Goal: Task Accomplishment & Management: Manage account settings

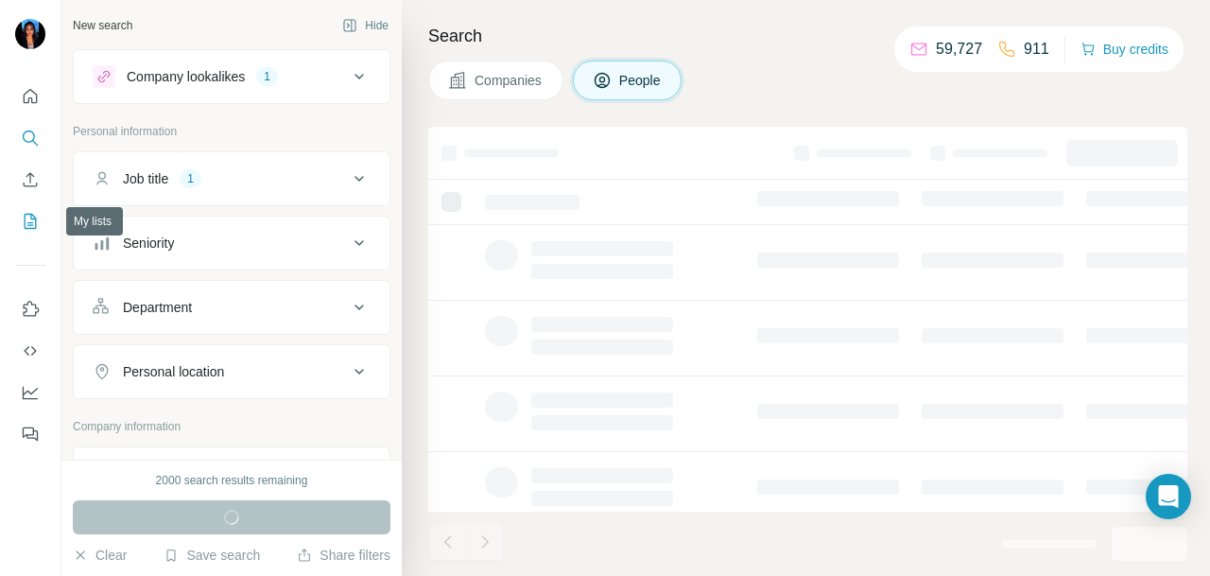
click at [32, 218] on icon "My lists" at bounding box center [31, 220] width 9 height 12
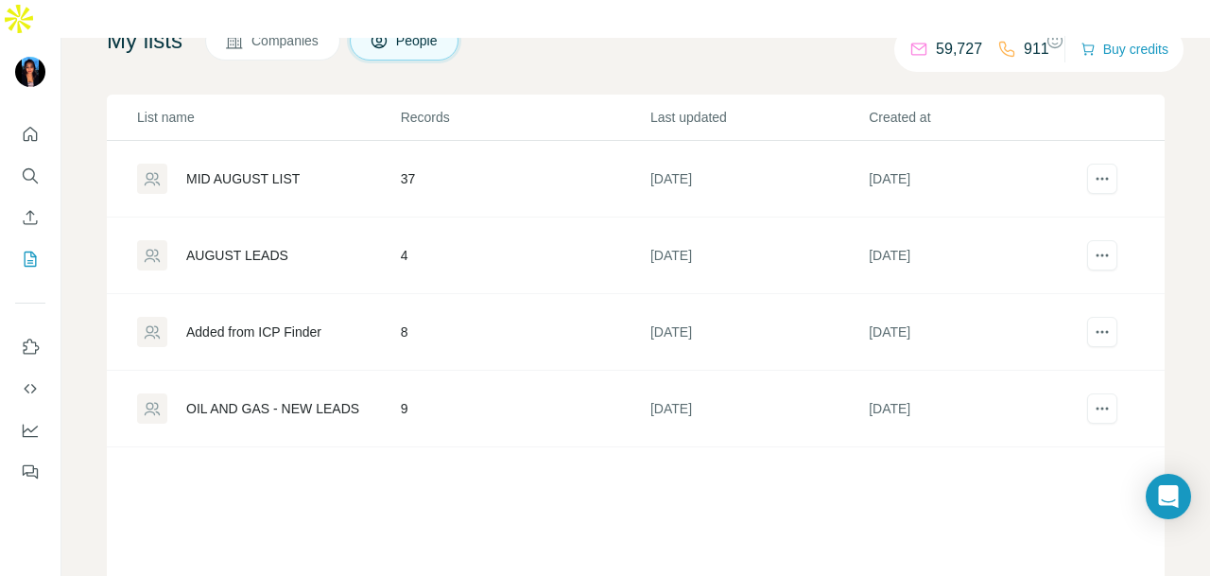
scroll to position [95, 0]
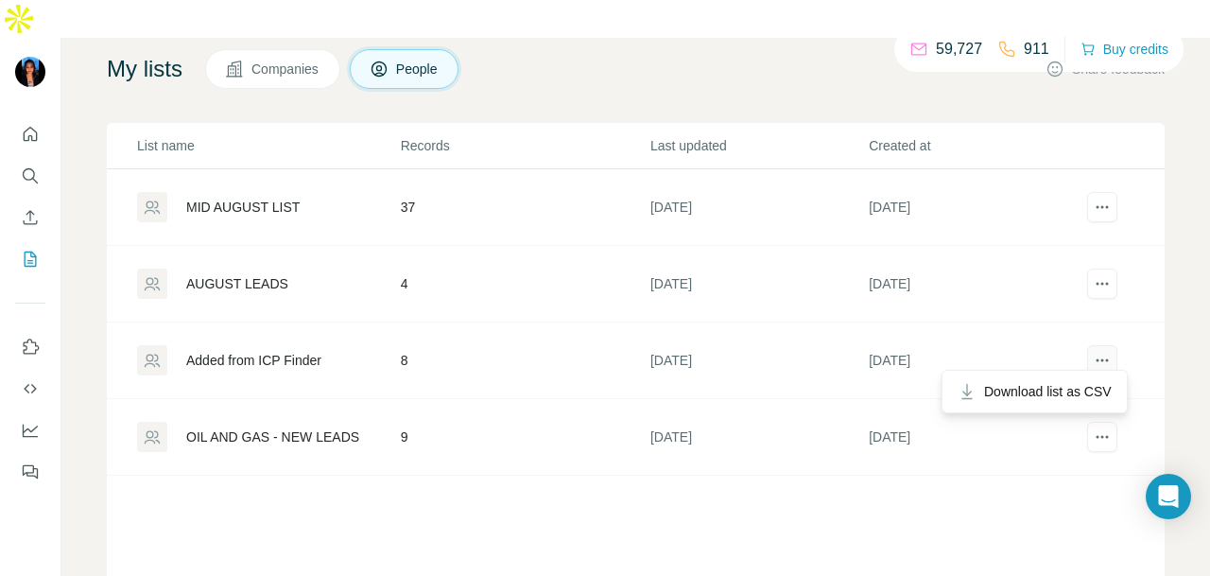
click at [1093, 359] on icon "actions" at bounding box center [1102, 360] width 19 height 19
click at [1093, 354] on icon "actions" at bounding box center [1102, 360] width 19 height 19
click at [1093, 351] on icon "actions" at bounding box center [1102, 360] width 19 height 19
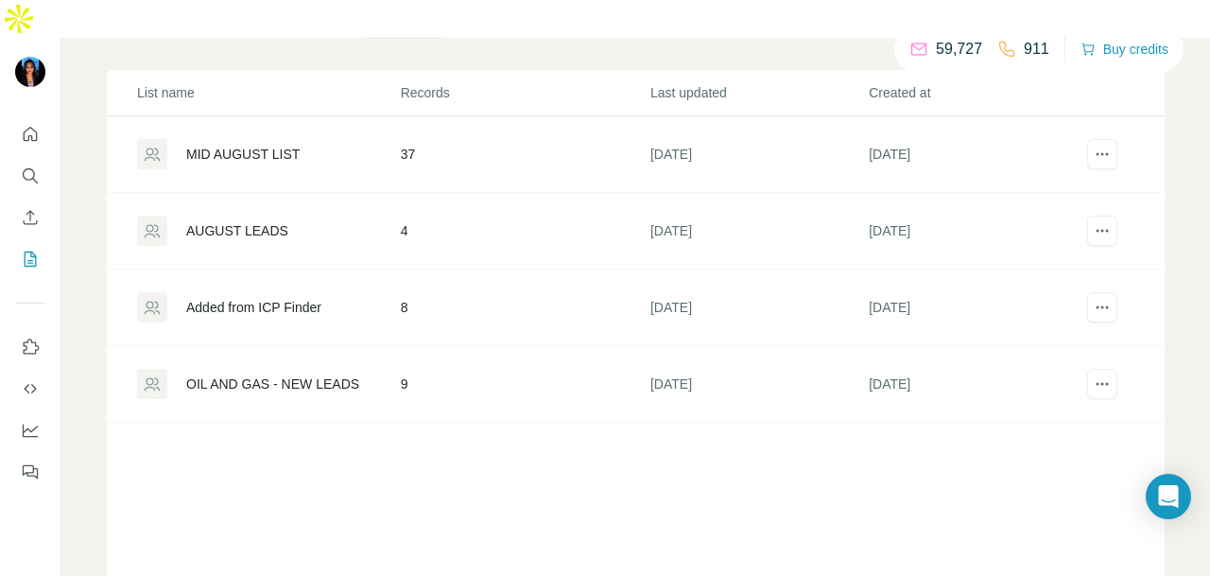
scroll to position [191, 0]
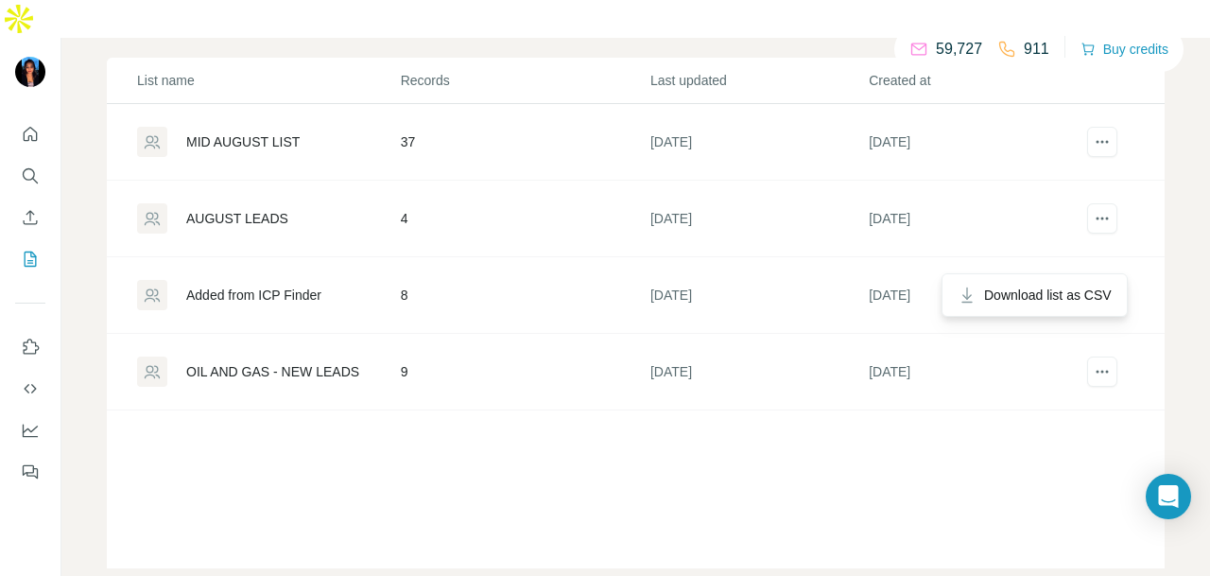
click at [1087, 280] on button "actions" at bounding box center [1102, 295] width 30 height 30
click at [299, 362] on div "OIL AND GAS - NEW LEADS" at bounding box center [272, 371] width 173 height 19
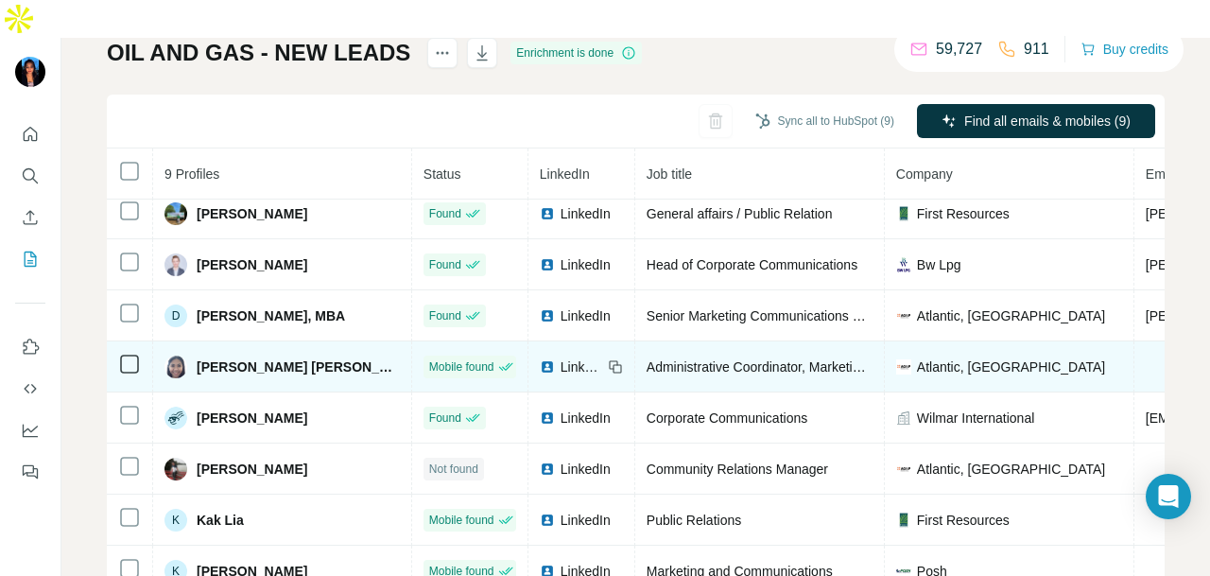
scroll to position [189, 0]
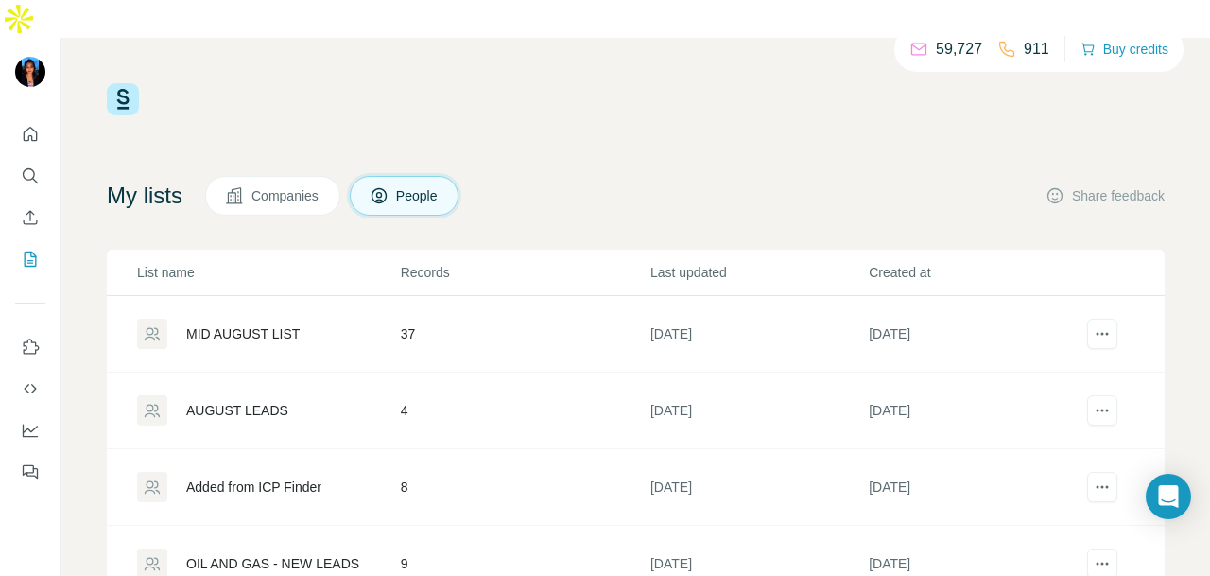
click at [281, 401] on div "AUGUST LEADS" at bounding box center [237, 410] width 102 height 19
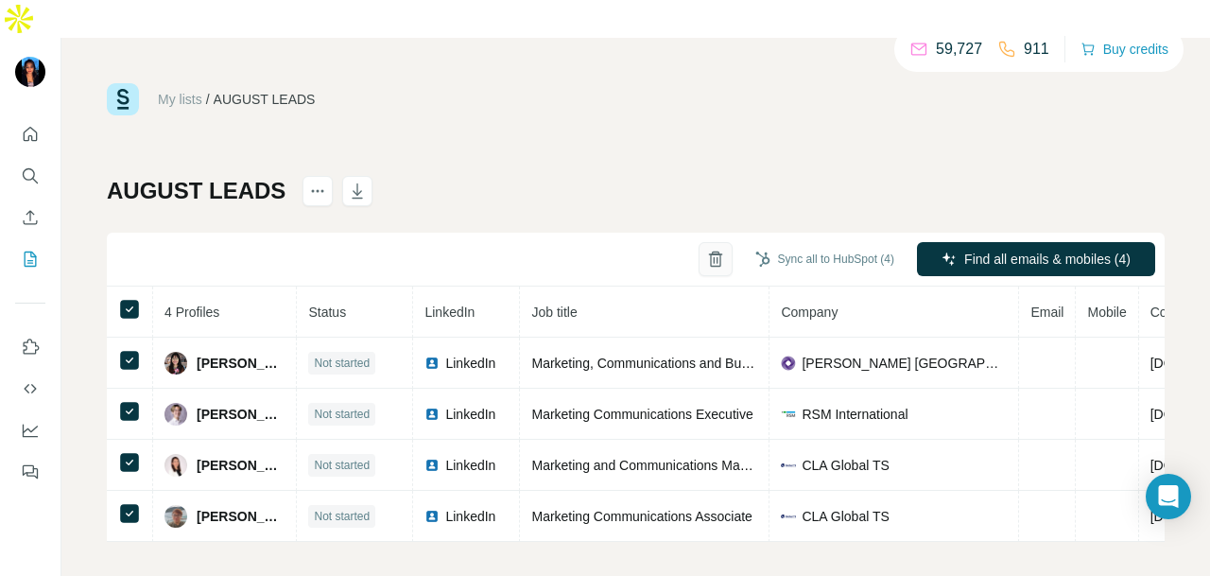
click at [709, 250] on icon "button" at bounding box center [715, 259] width 19 height 19
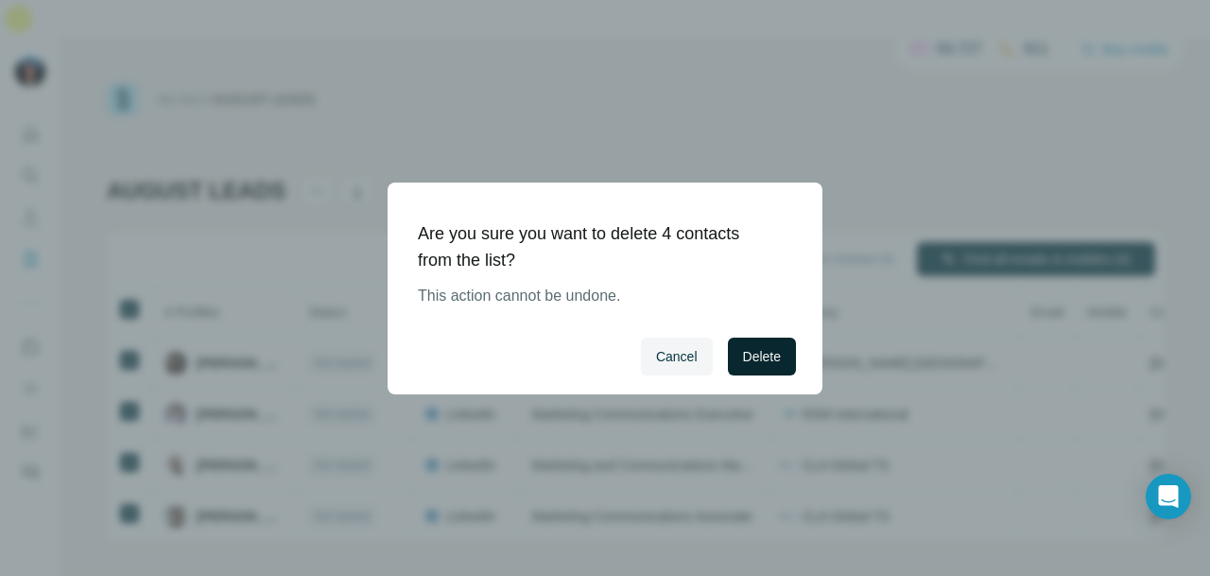
click at [765, 354] on span "Delete" at bounding box center [762, 356] width 38 height 19
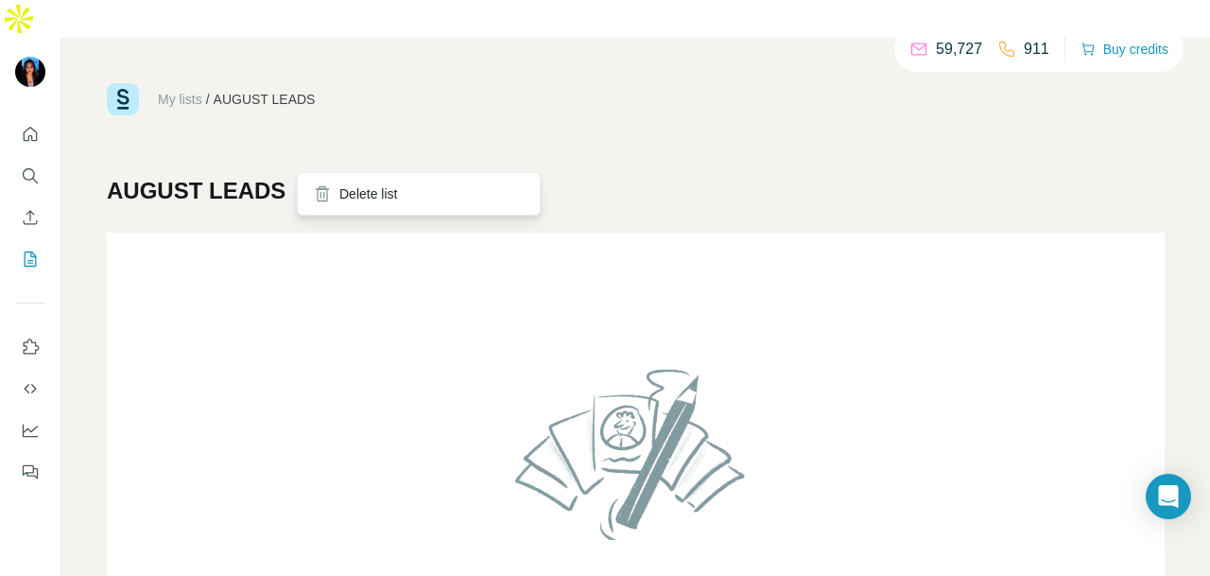
click at [312, 176] on button "actions" at bounding box center [317, 191] width 30 height 30
click at [342, 203] on div "Delete list" at bounding box center [419, 194] width 234 height 34
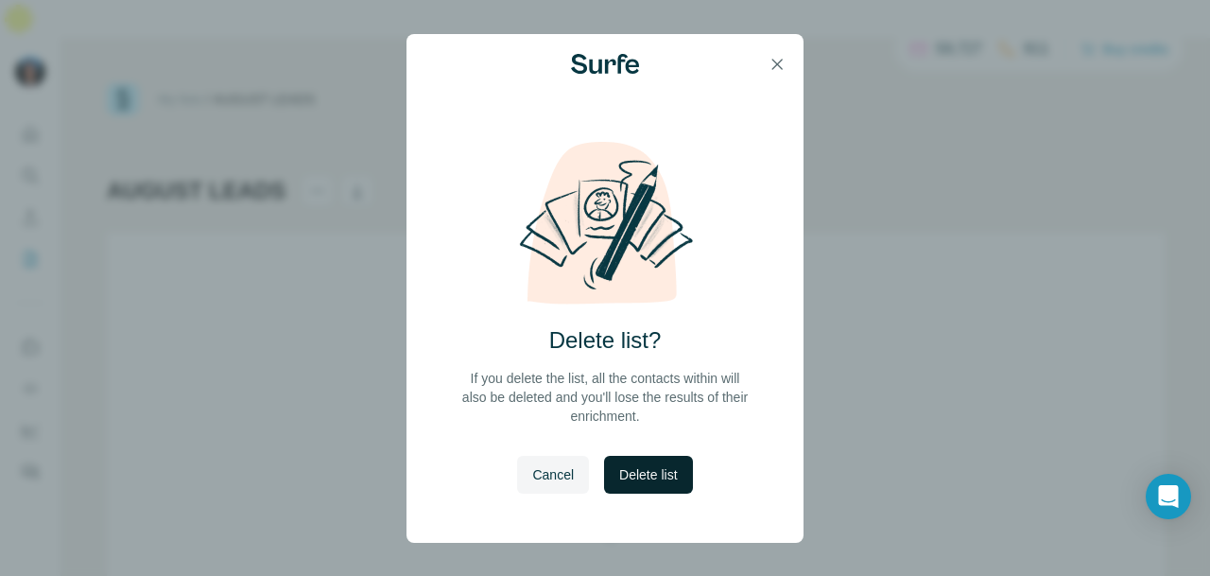
click at [649, 466] on span "Delete list" at bounding box center [648, 474] width 58 height 19
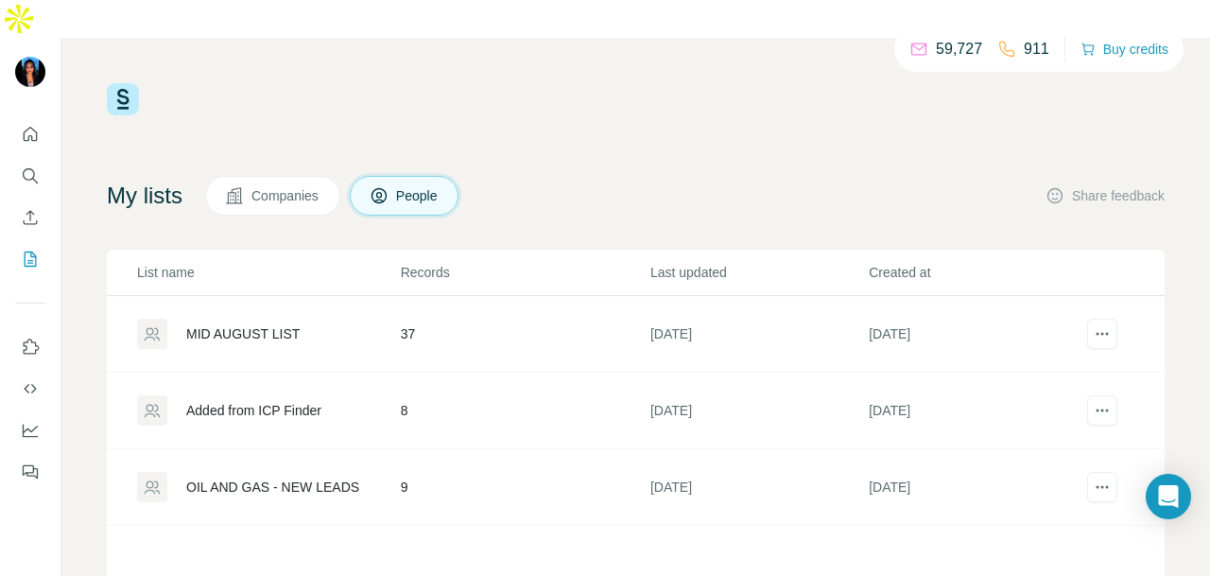
click at [295, 401] on div "Added from ICP Finder" at bounding box center [253, 410] width 135 height 19
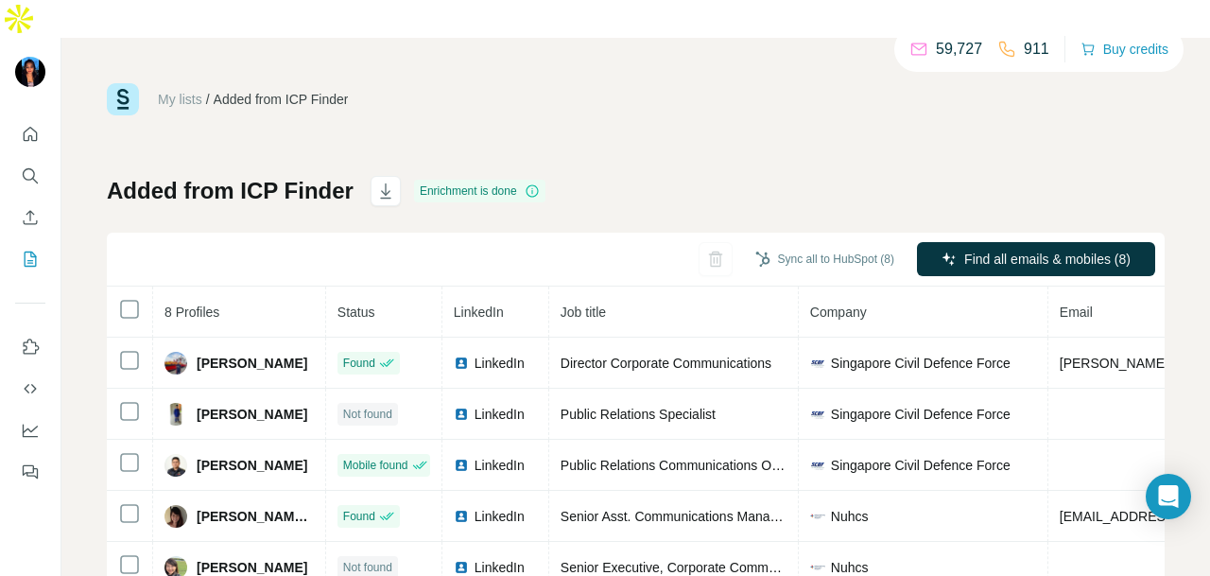
click at [693, 233] on div "Sync all to HubSpot (8) Find all emails & mobiles (8)" at bounding box center [636, 260] width 1058 height 54
click at [139, 298] on div at bounding box center [129, 309] width 23 height 23
click at [706, 250] on icon "button" at bounding box center [715, 259] width 19 height 19
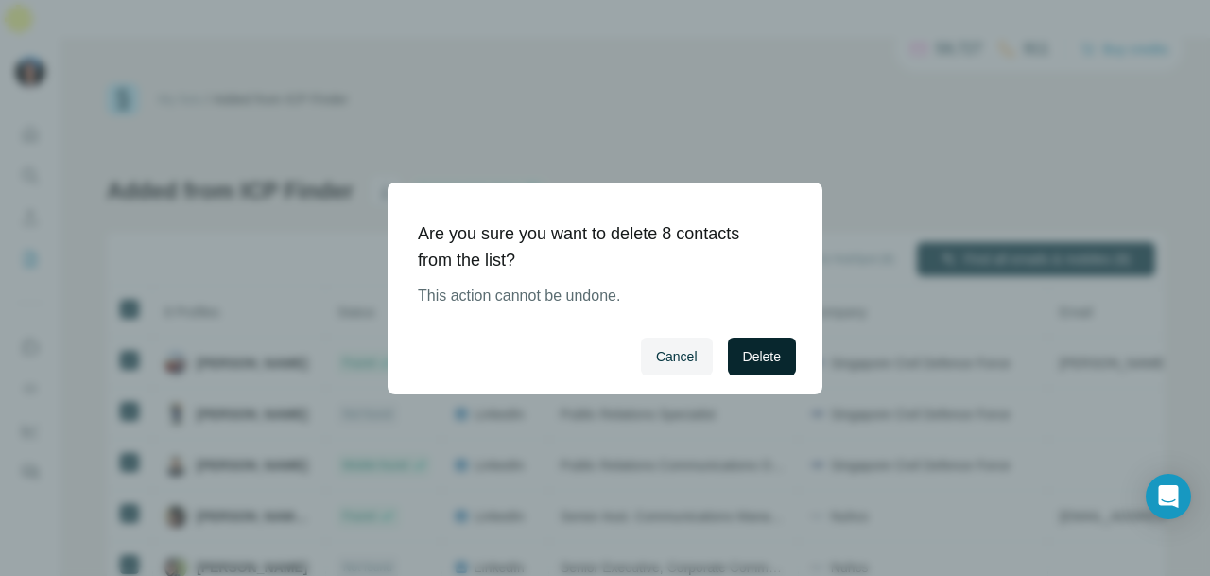
click at [743, 347] on span "Delete" at bounding box center [762, 356] width 38 height 19
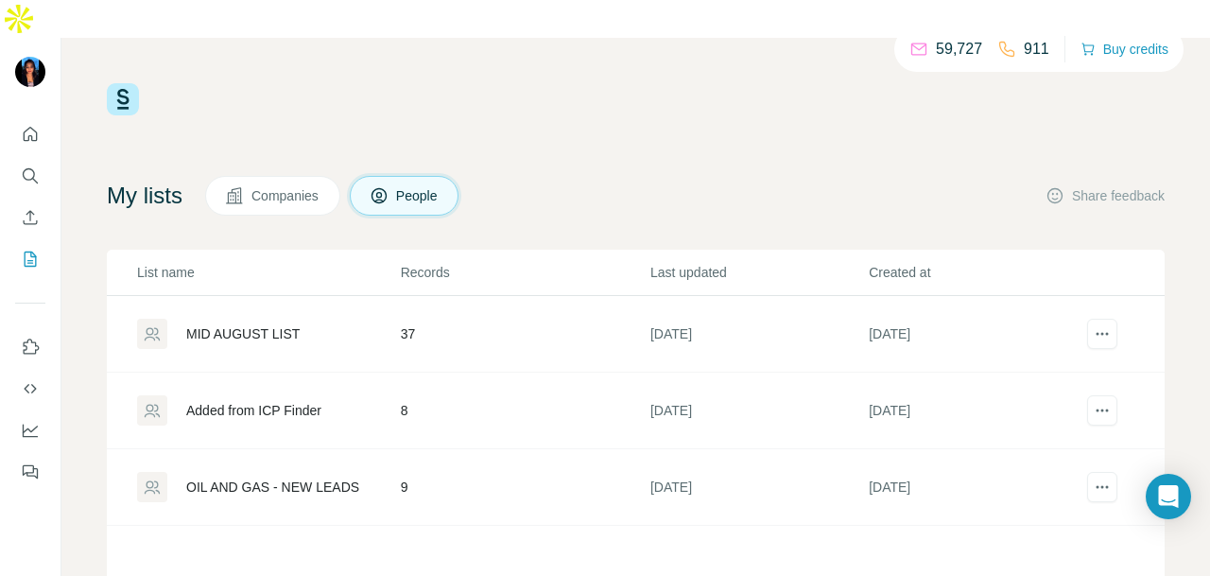
scroll to position [95, 0]
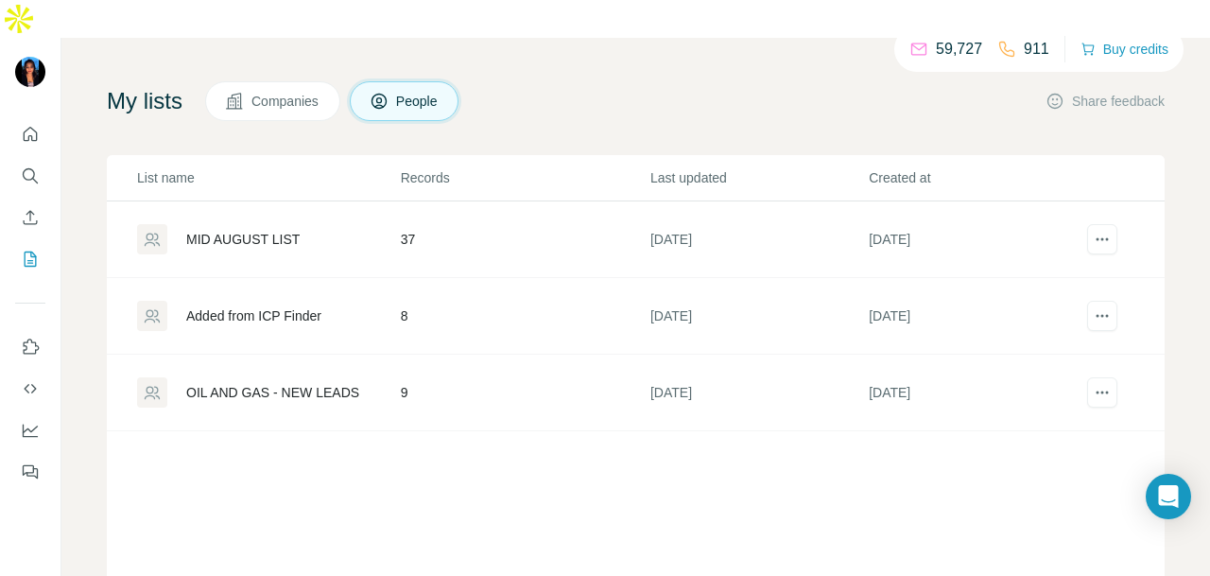
click at [342, 383] on div "OIL AND GAS - NEW LEADS" at bounding box center [272, 392] width 173 height 19
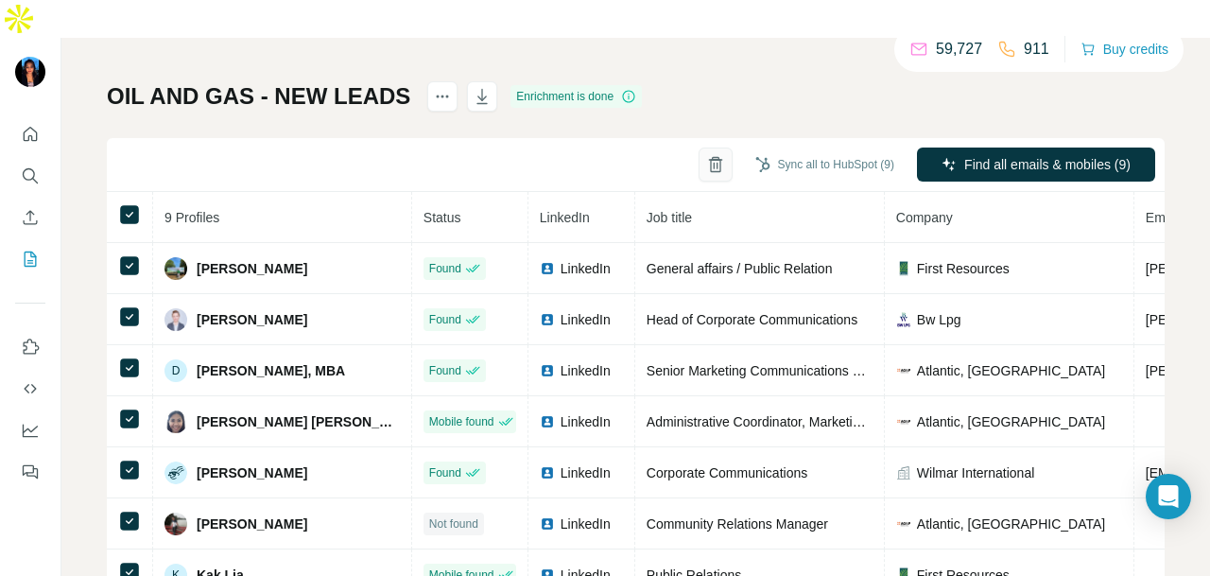
click at [706, 155] on icon "button" at bounding box center [715, 164] width 19 height 19
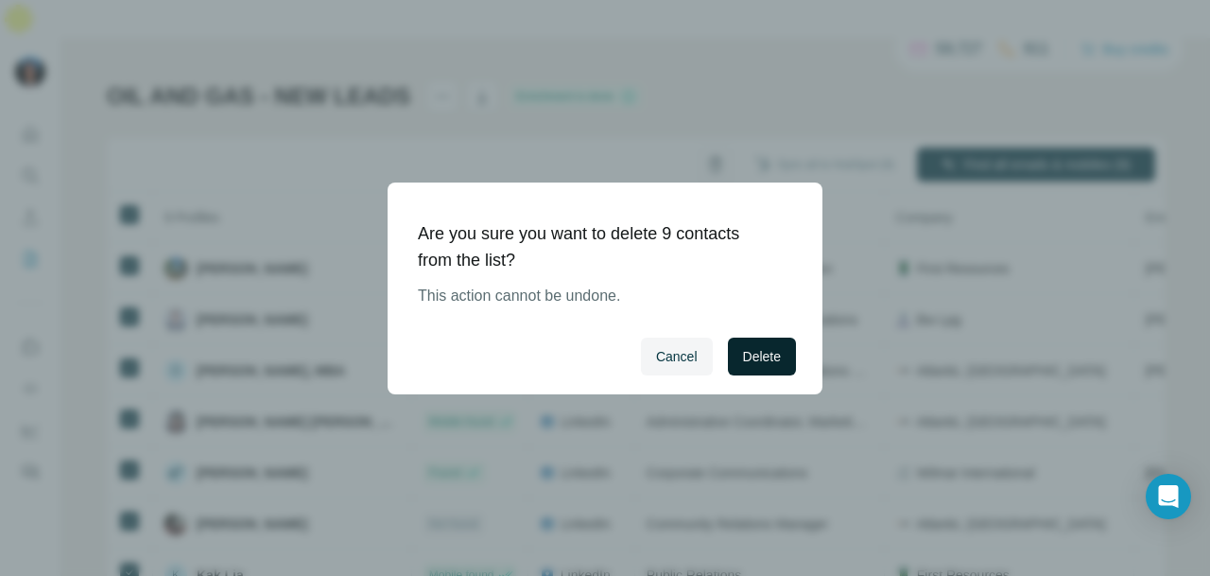
click at [747, 353] on span "Delete" at bounding box center [762, 356] width 38 height 19
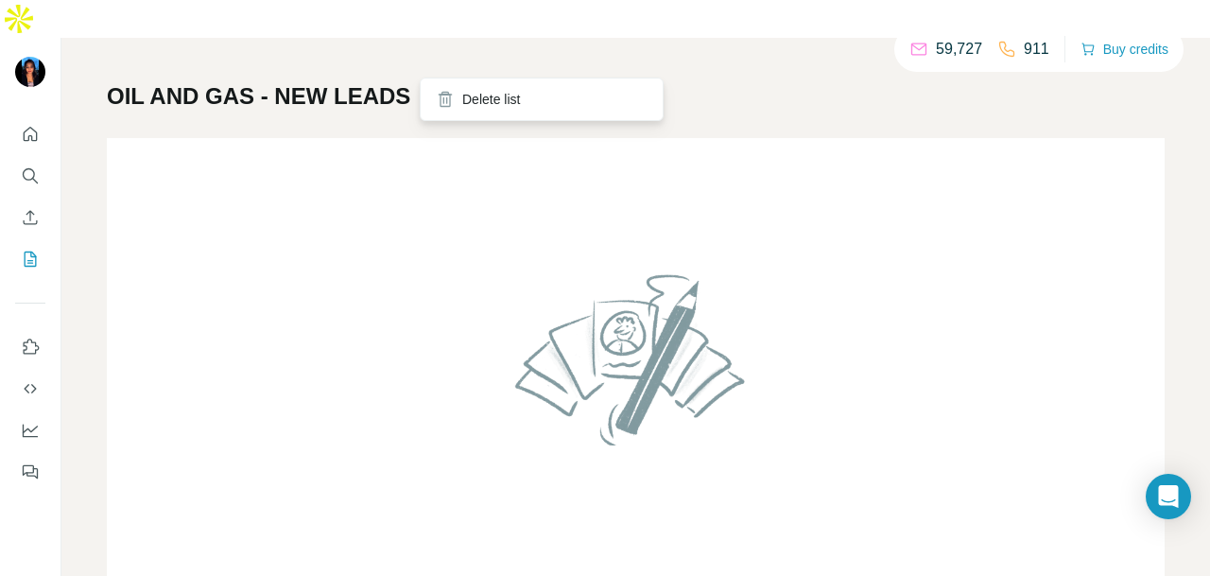
click at [433, 87] on icon "actions" at bounding box center [442, 96] width 19 height 19
click at [467, 109] on div "Delete list" at bounding box center [541, 99] width 234 height 34
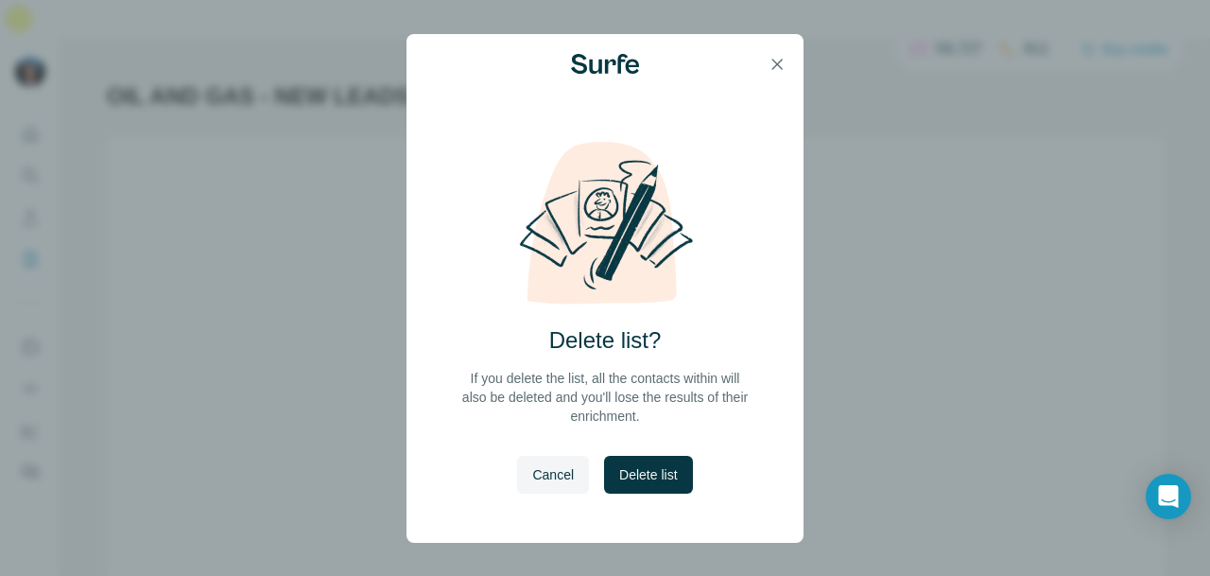
click at [628, 469] on span "Delete list" at bounding box center [648, 474] width 58 height 19
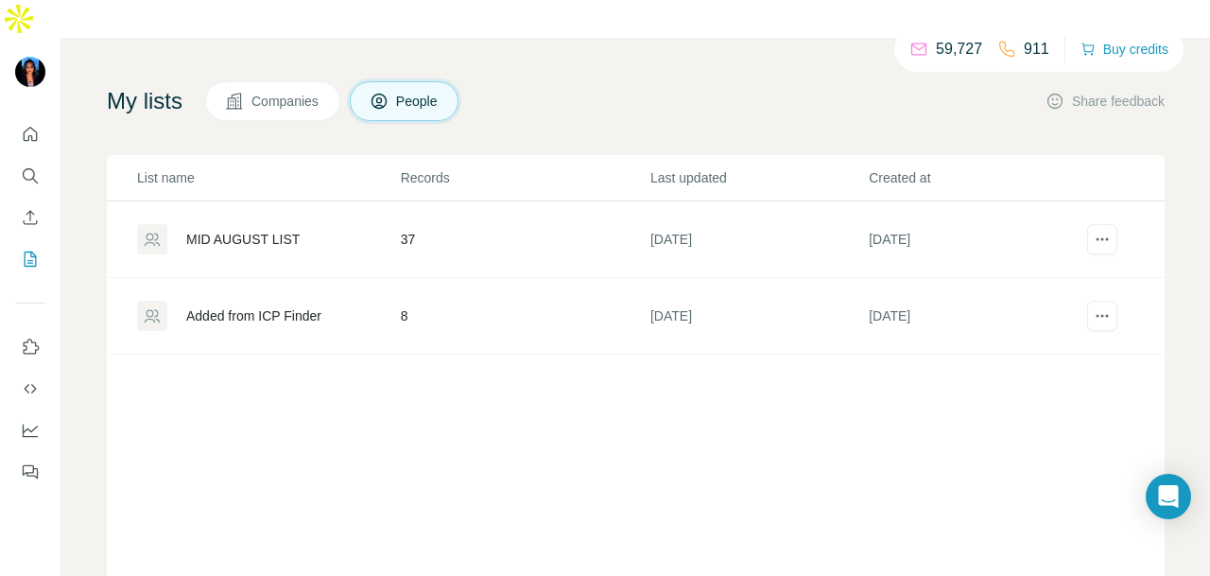
click at [282, 306] on div "Added from ICP Finder" at bounding box center [253, 315] width 135 height 19
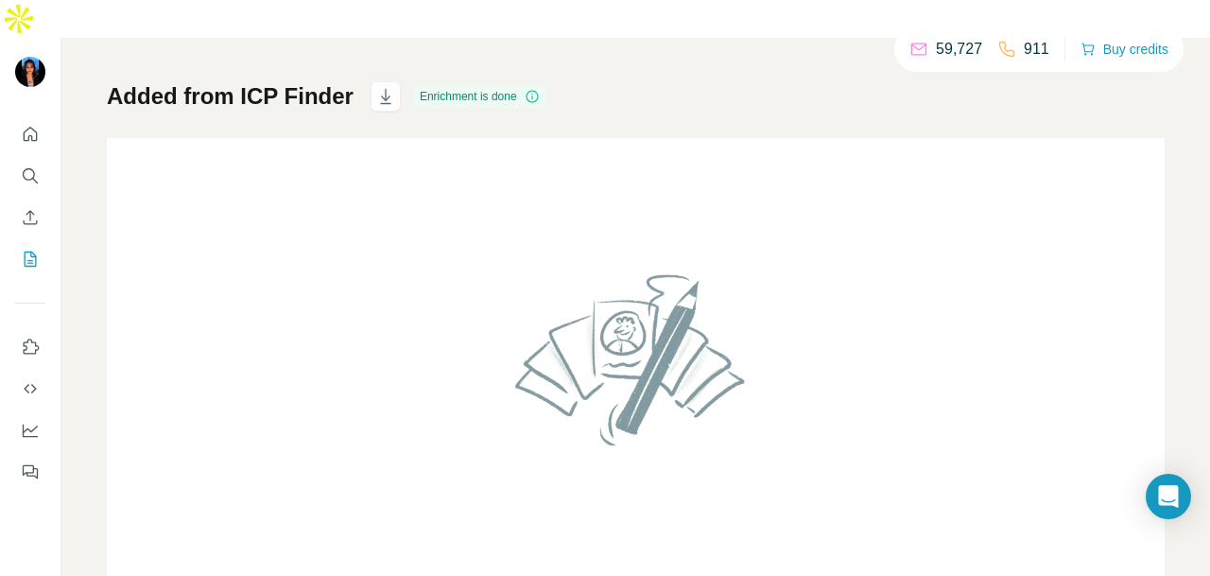
click at [529, 89] on icon at bounding box center [532, 96] width 15 height 15
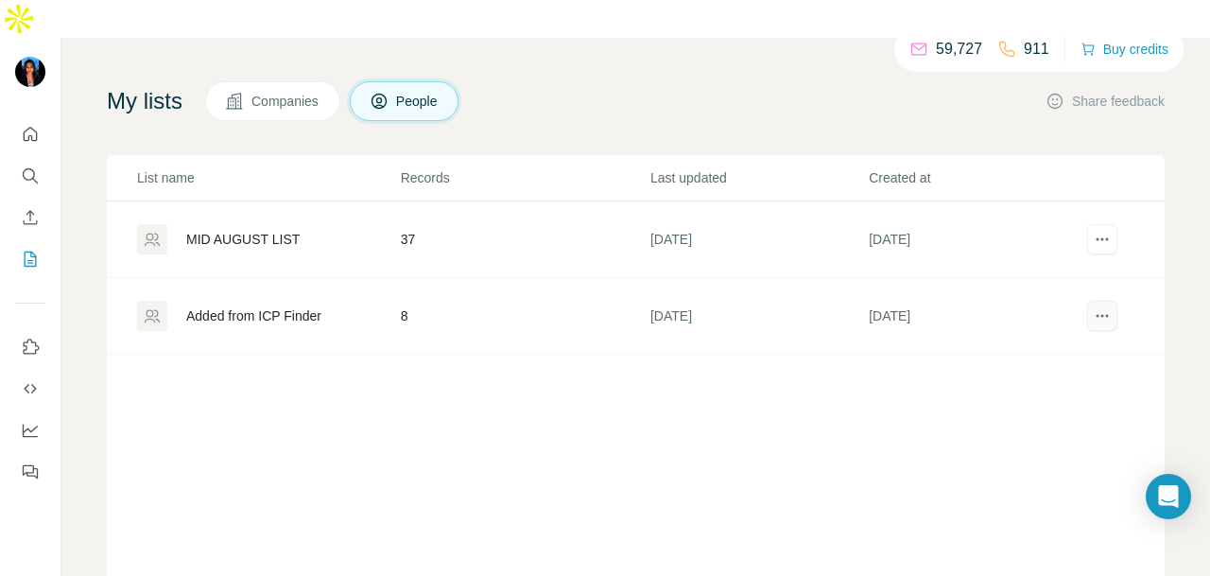
drag, startPoint x: 1104, startPoint y: 284, endPoint x: 1083, endPoint y: 279, distance: 21.6
click at [1102, 284] on td at bounding box center [1125, 316] width 78 height 77
click at [300, 230] on div "MID AUGUST LIST" at bounding box center [242, 239] width 113 height 19
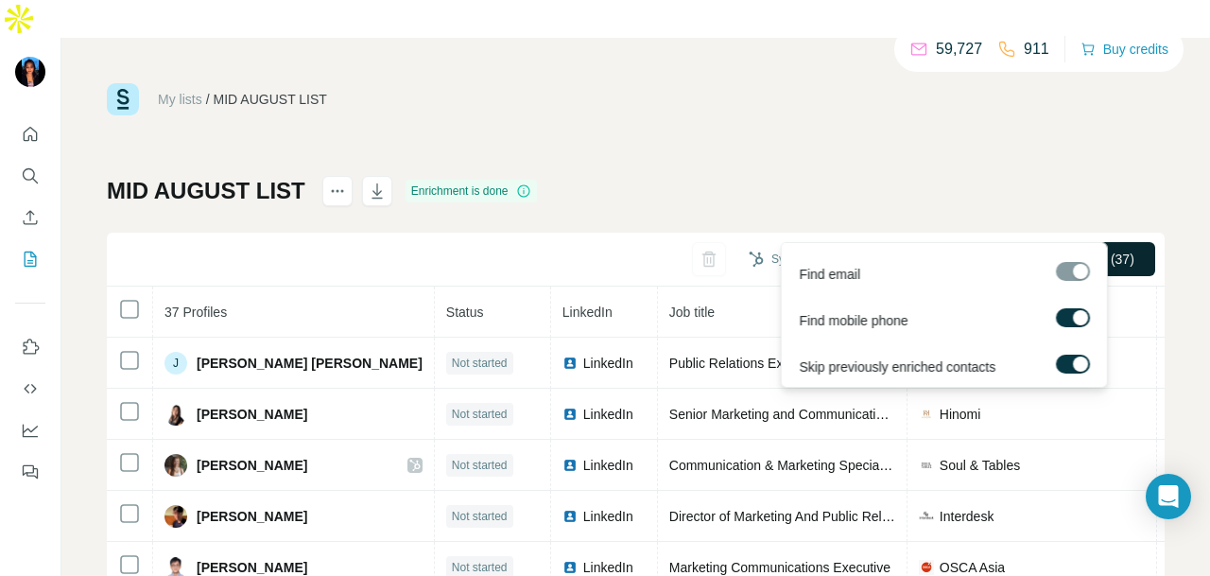
click at [938, 251] on icon "button" at bounding box center [945, 258] width 15 height 15
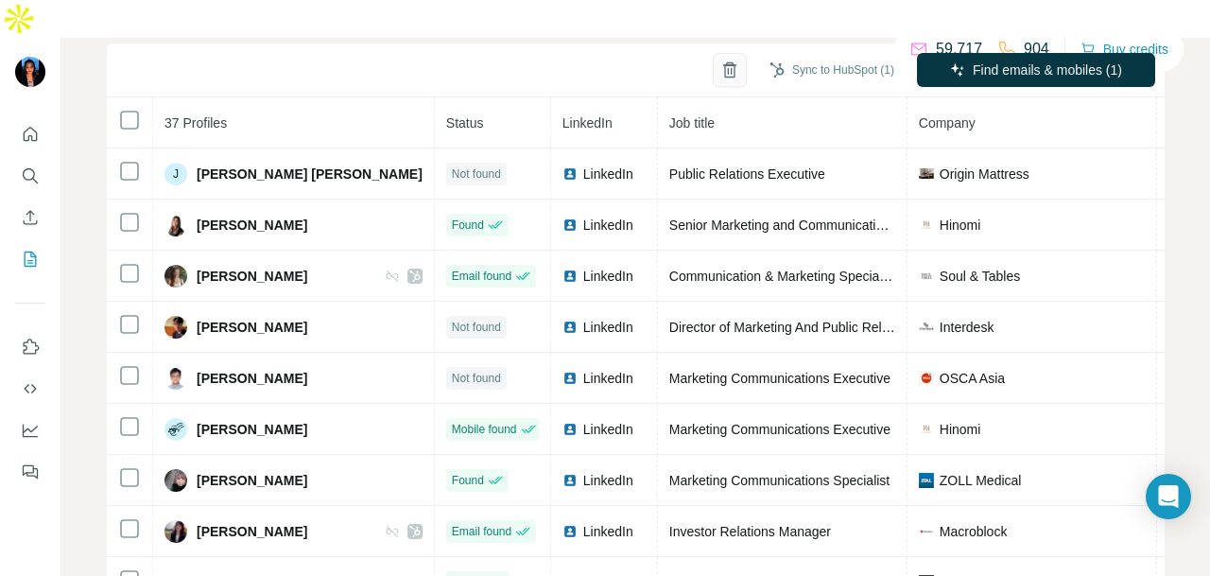
click at [720, 60] on icon "button" at bounding box center [729, 69] width 19 height 19
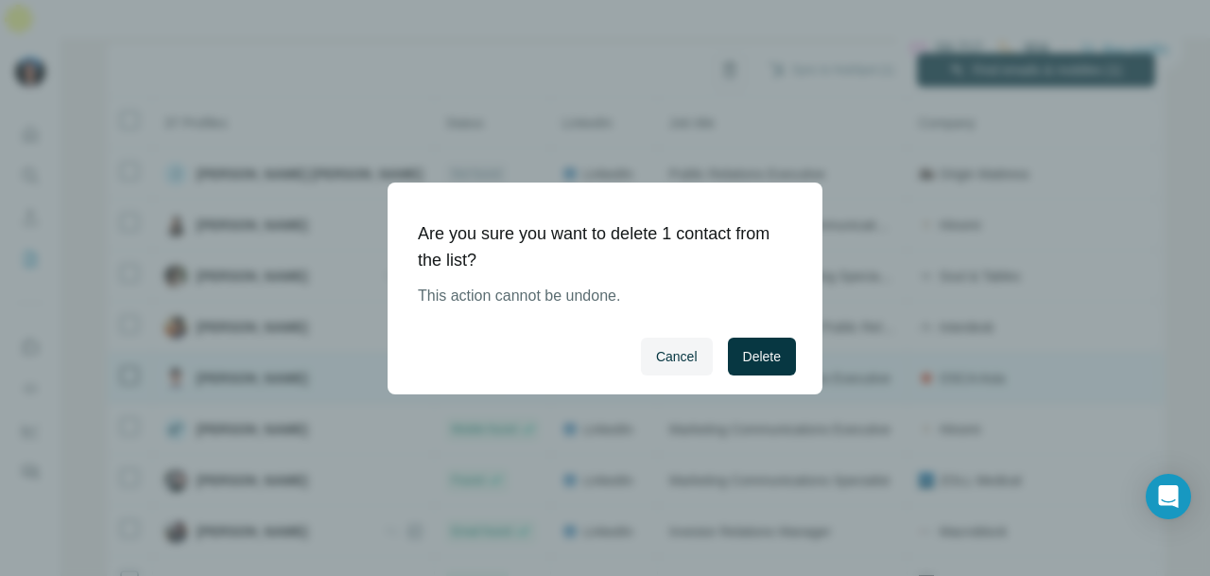
click at [743, 348] on span "Delete" at bounding box center [762, 356] width 38 height 19
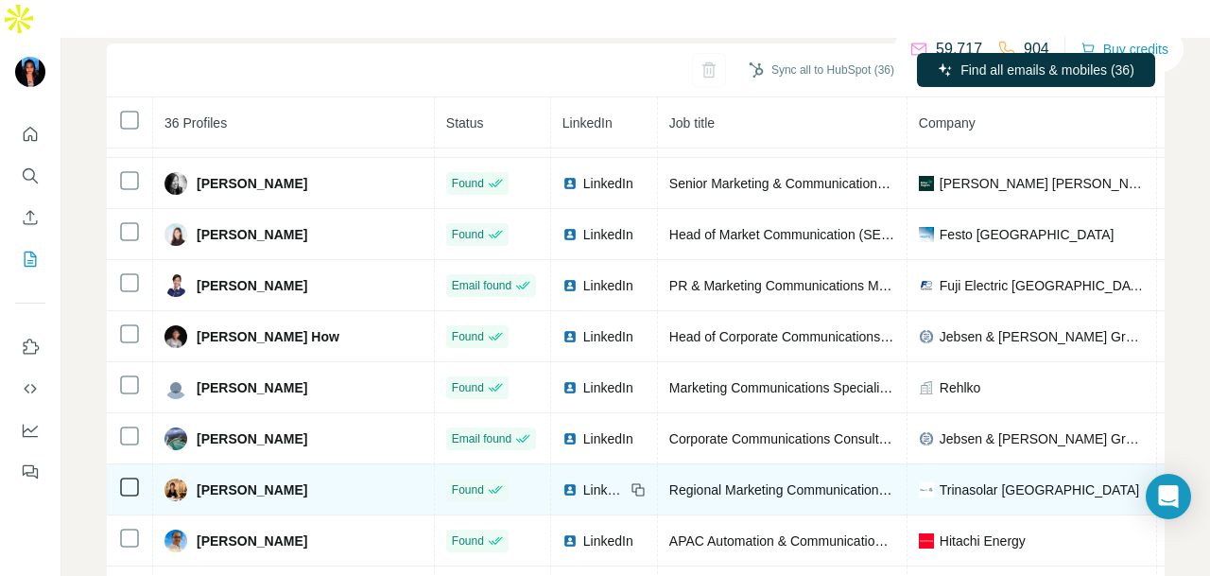
scroll to position [851, 0]
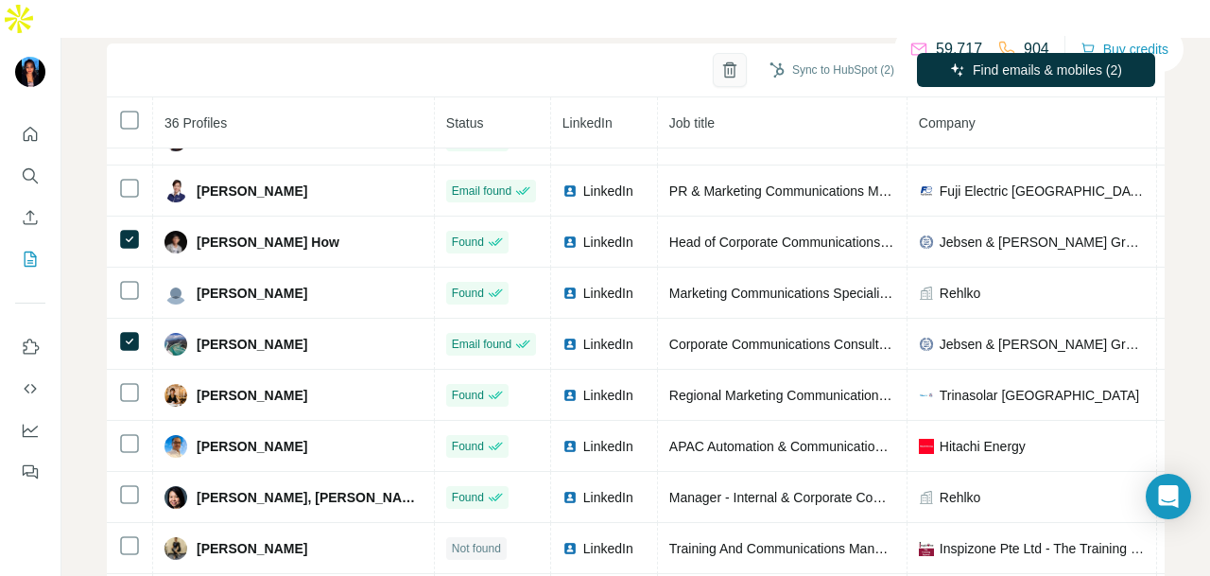
click at [720, 60] on icon "button" at bounding box center [729, 69] width 19 height 19
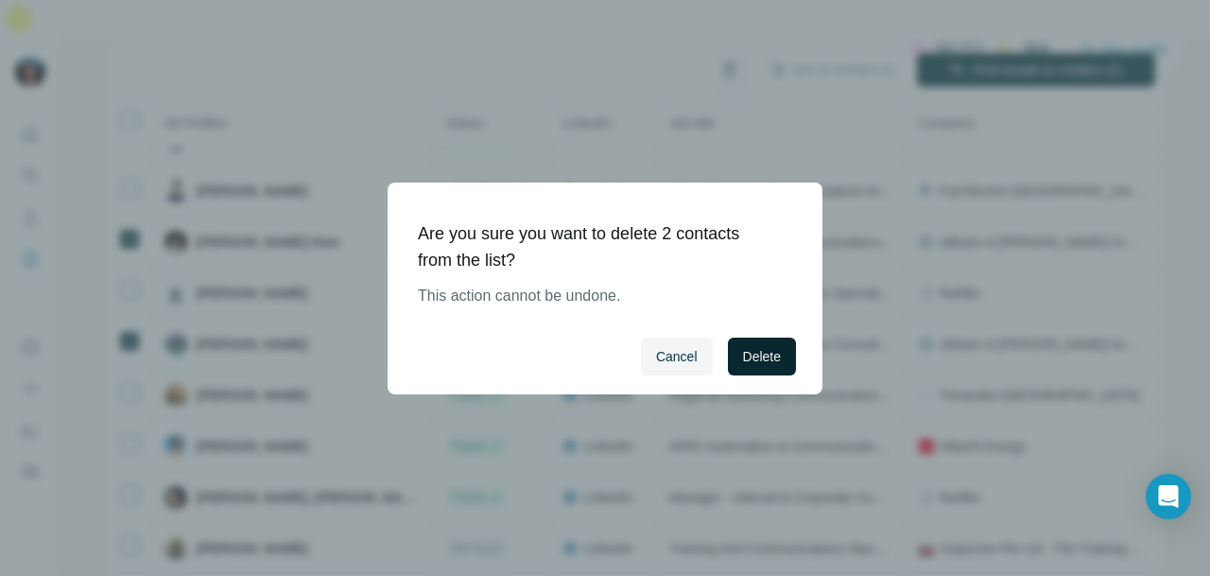
click at [751, 343] on button "Delete" at bounding box center [762, 356] width 68 height 38
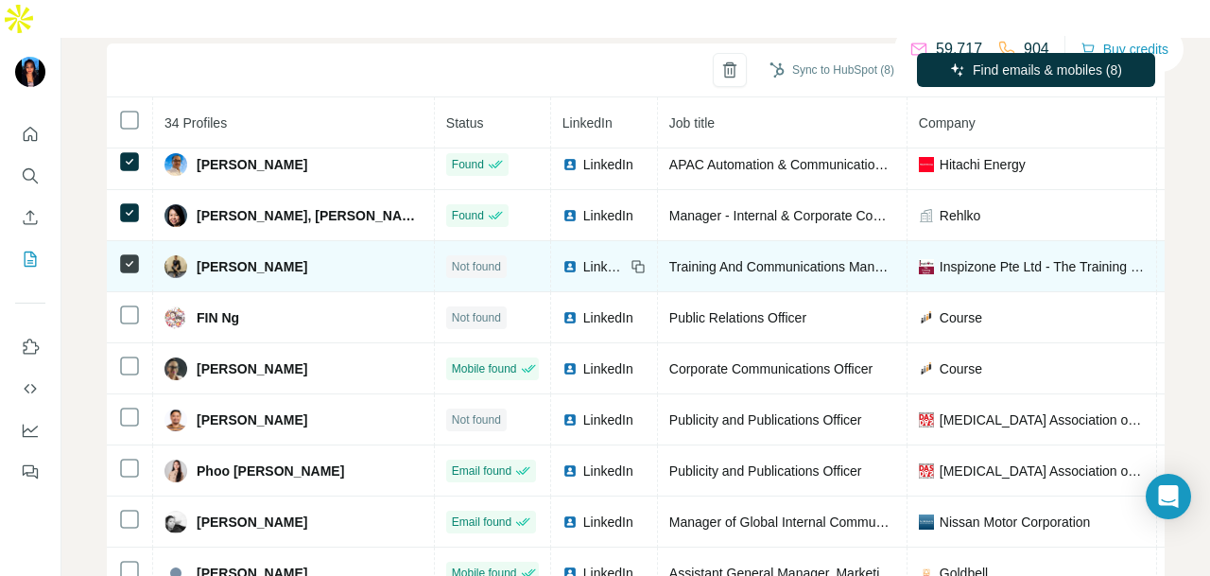
scroll to position [1040, 0]
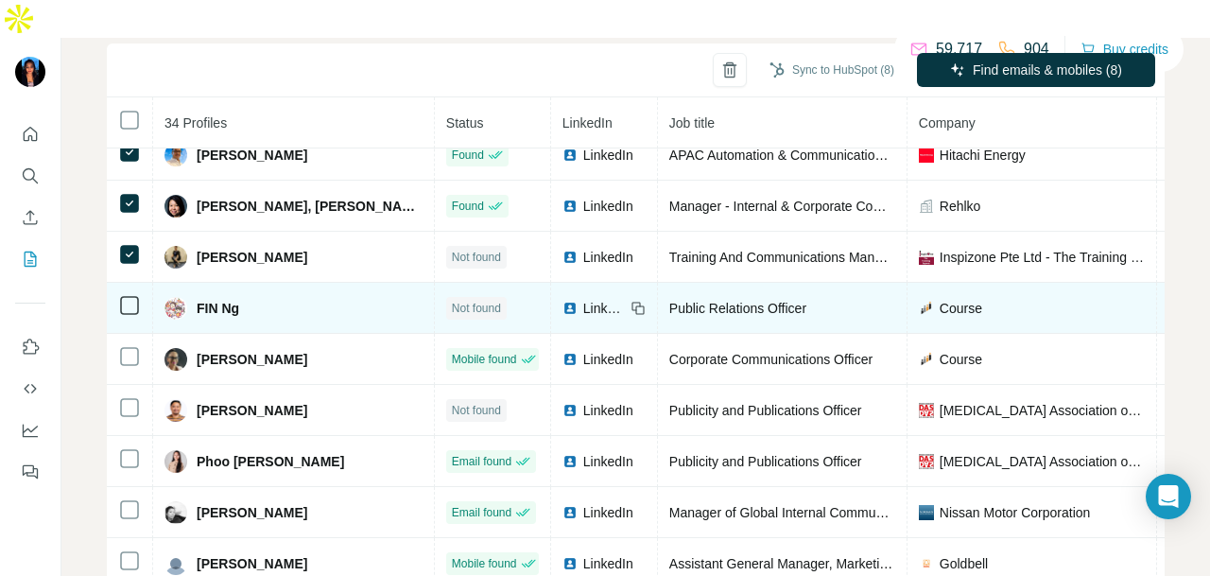
click at [129, 285] on td at bounding box center [130, 308] width 46 height 51
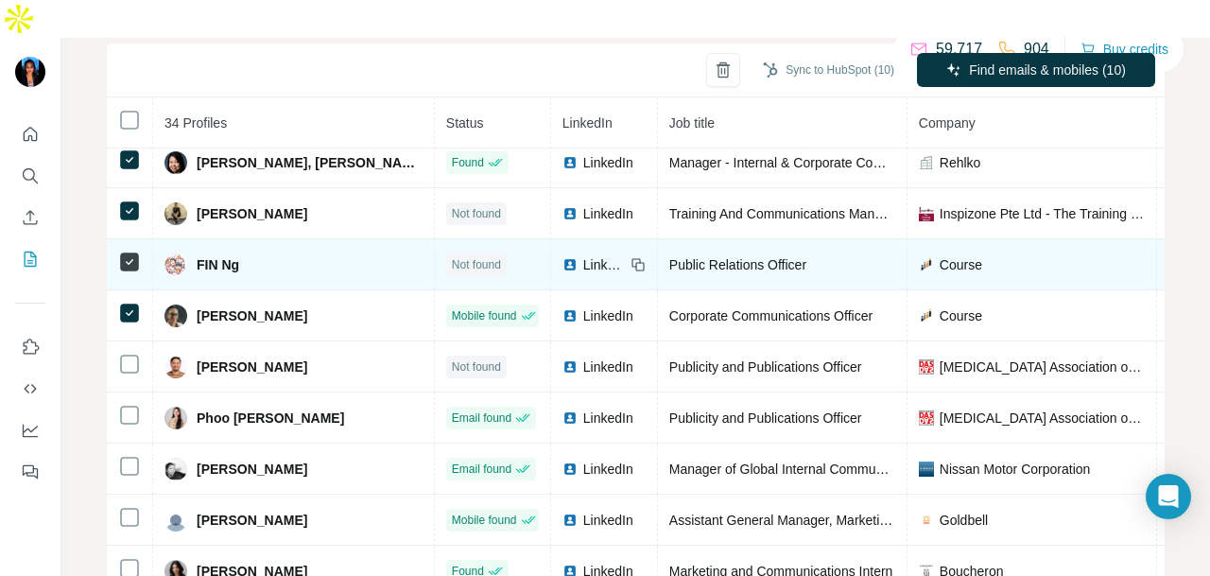
scroll to position [1089, 0]
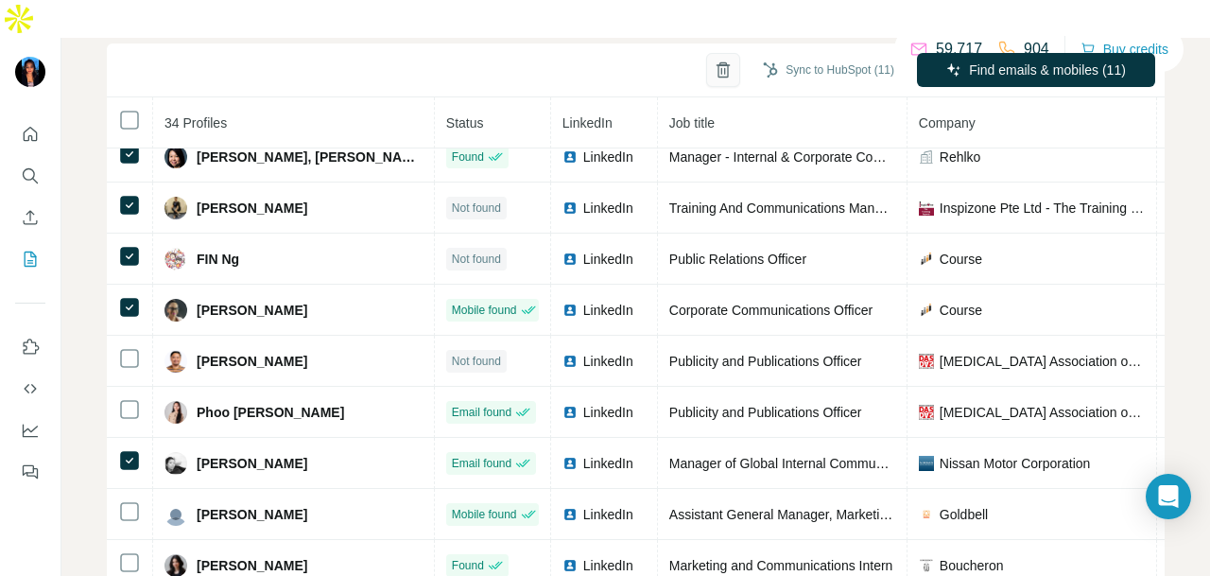
click at [706, 53] on button "button" at bounding box center [723, 70] width 34 height 34
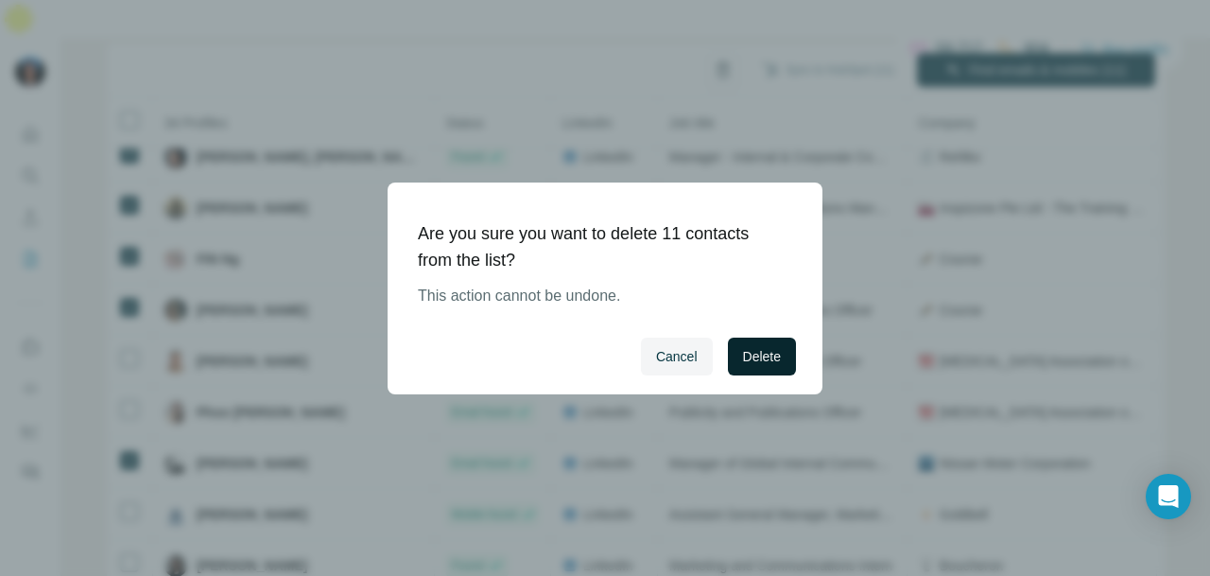
click at [743, 354] on span "Delete" at bounding box center [762, 356] width 38 height 19
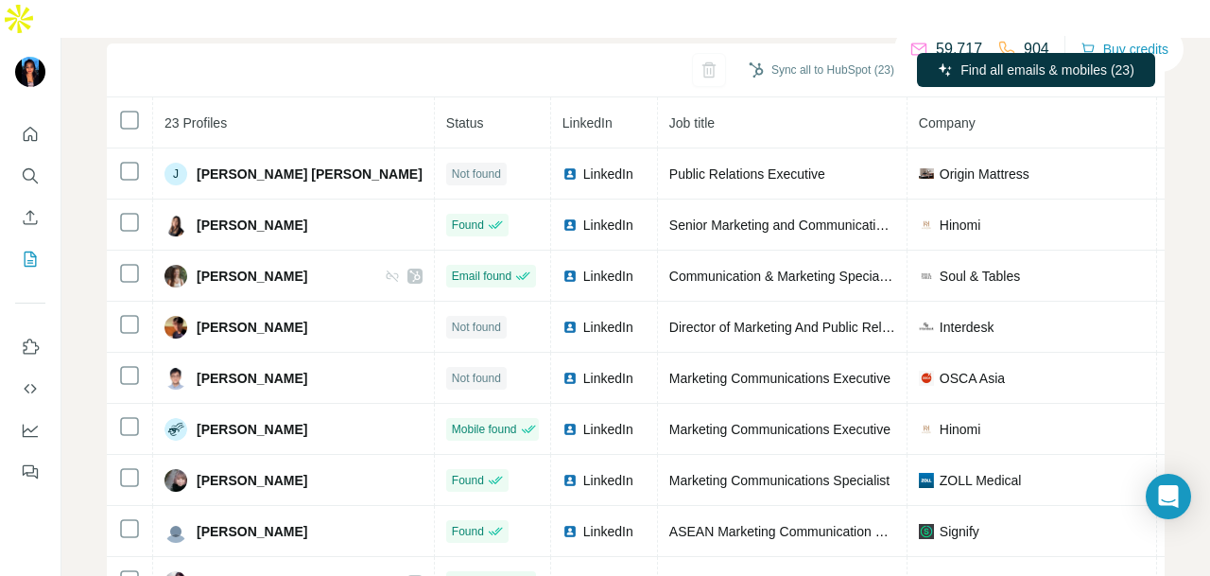
scroll to position [0, 0]
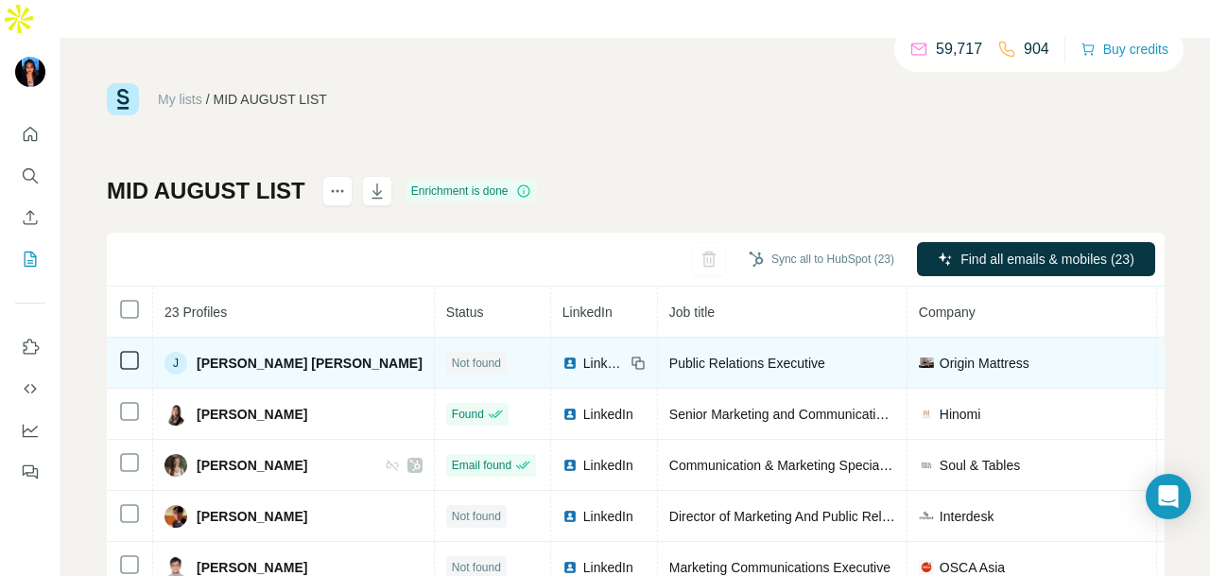
click at [583, 353] on span "LinkedIn" at bounding box center [604, 362] width 42 height 19
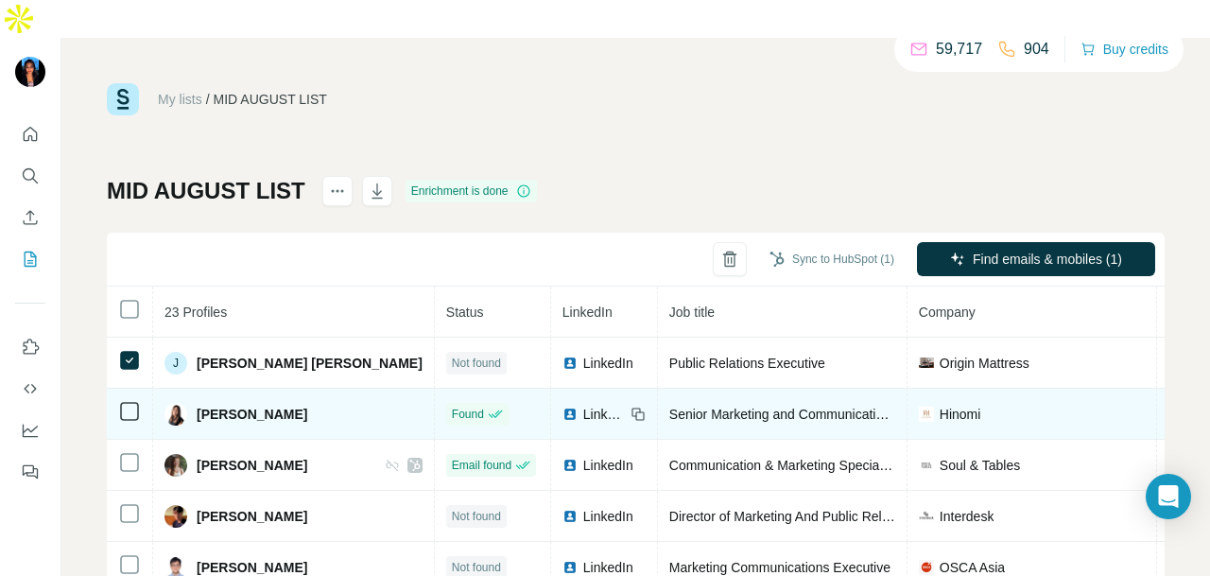
click at [562, 405] on div "LinkedIn" at bounding box center [603, 414] width 83 height 19
click at [583, 405] on span "LinkedIn" at bounding box center [604, 414] width 42 height 19
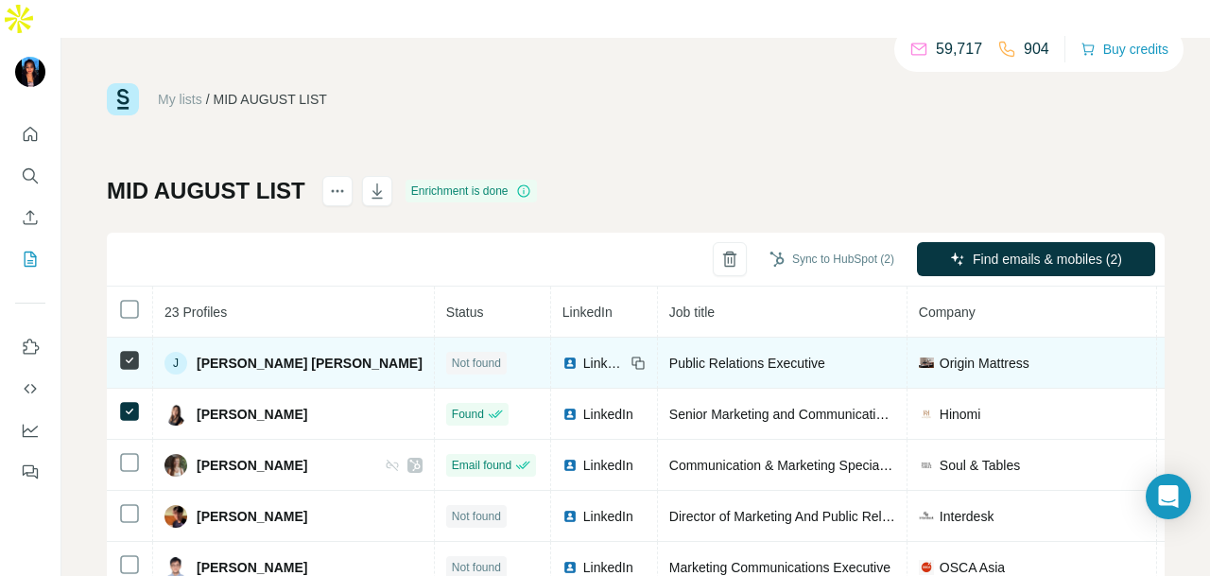
scroll to position [95, 0]
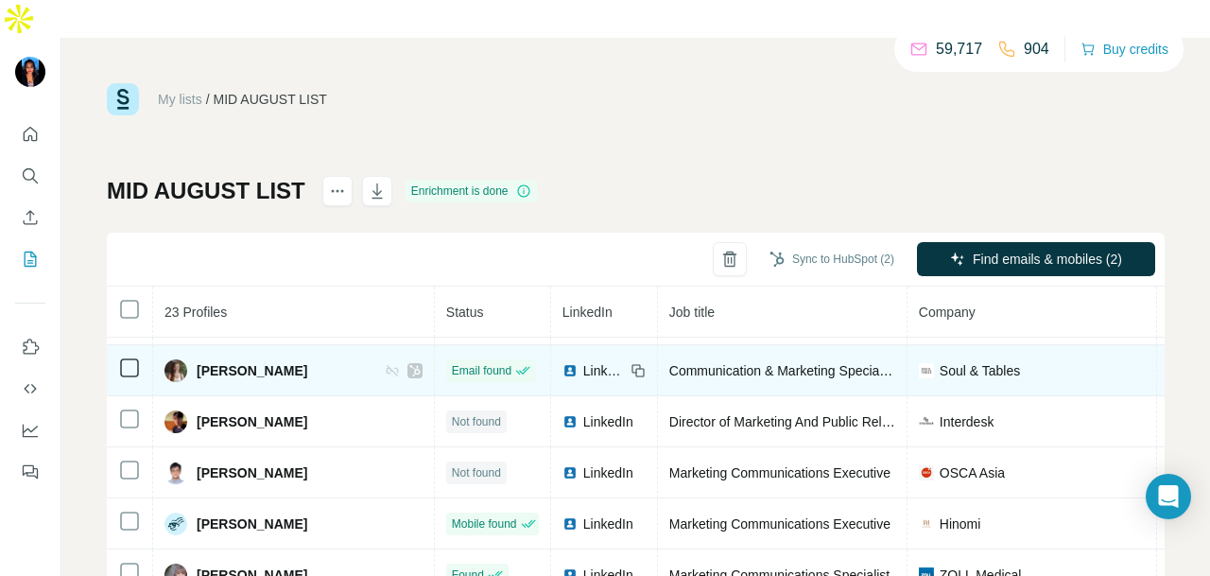
click at [583, 361] on span "LinkedIn" at bounding box center [604, 370] width 42 height 19
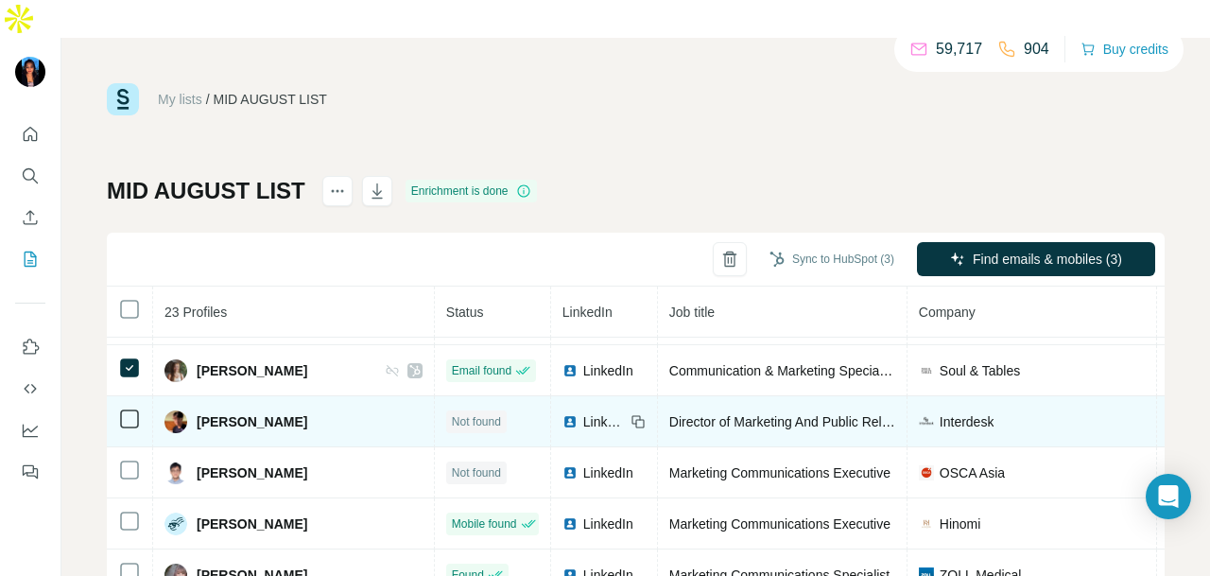
click at [583, 412] on span "LinkedIn" at bounding box center [604, 421] width 42 height 19
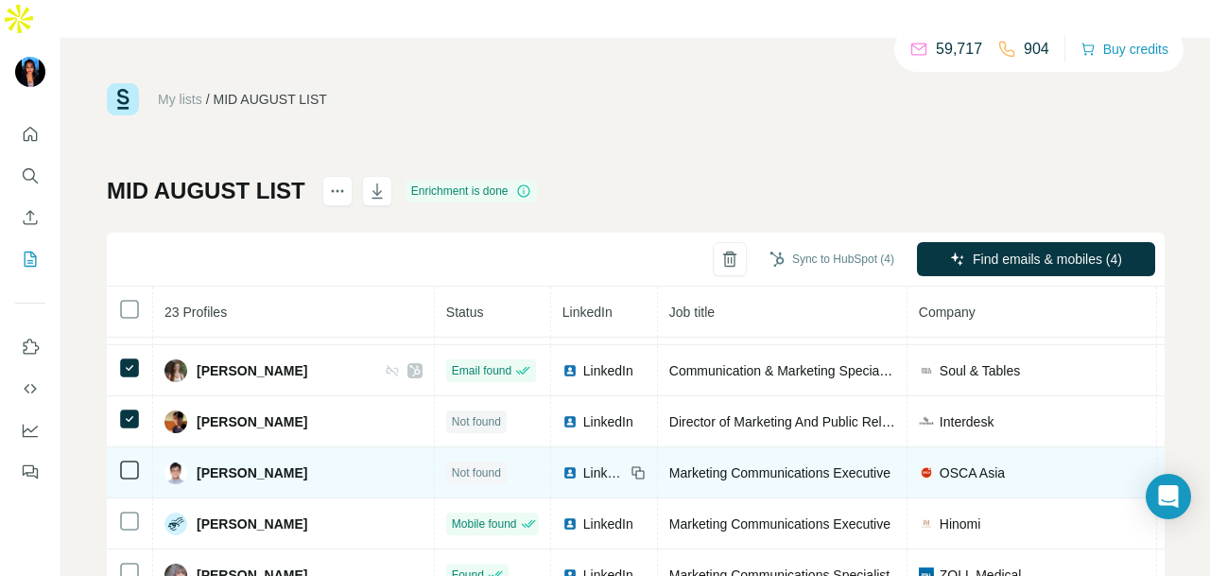
click at [583, 463] on span "LinkedIn" at bounding box center [604, 472] width 42 height 19
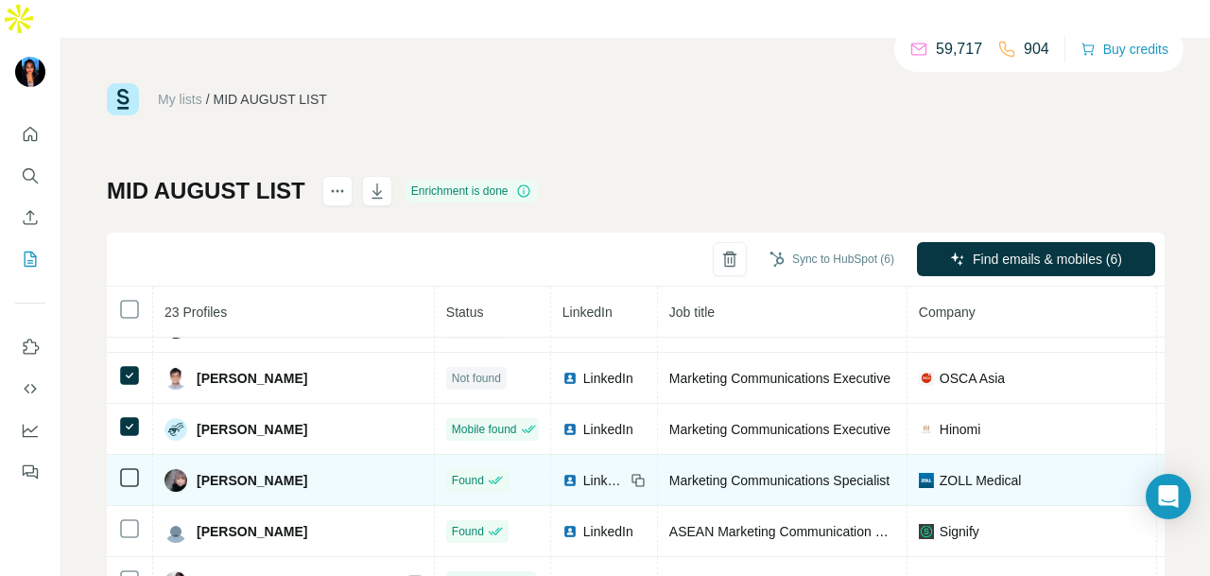
click at [583, 471] on span "LinkedIn" at bounding box center [604, 480] width 42 height 19
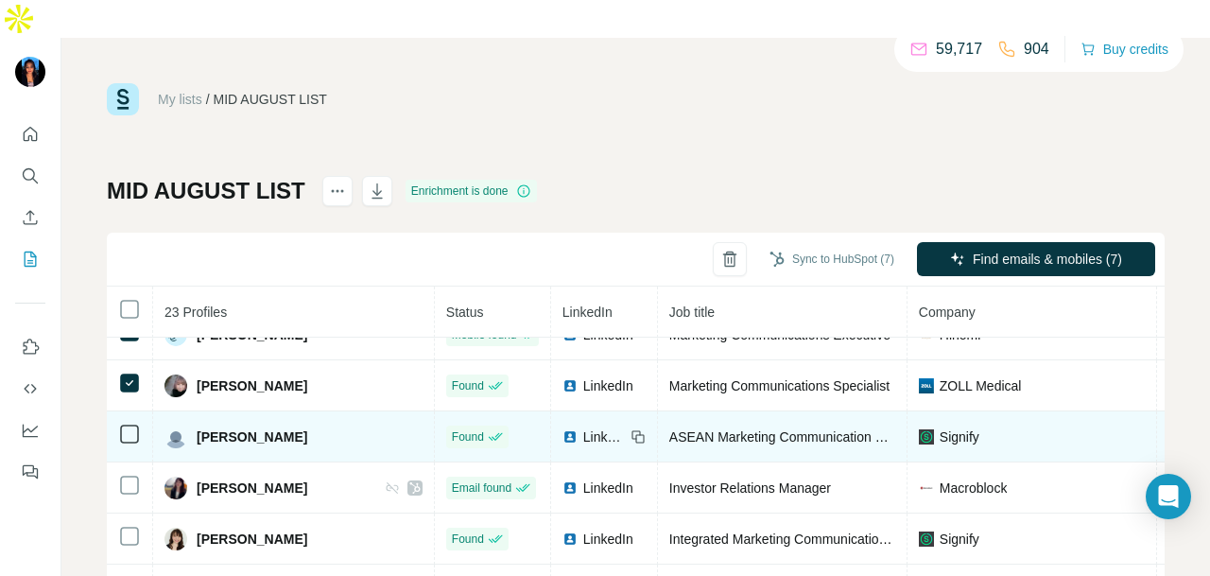
click at [583, 427] on span "LinkedIn" at bounding box center [604, 436] width 42 height 19
